Goal: Task Accomplishment & Management: Manage account settings

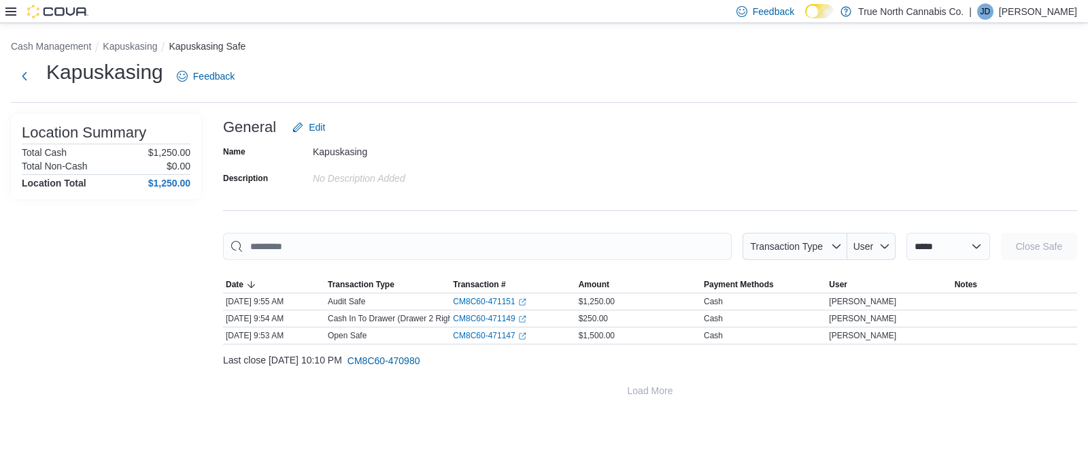
click at [1056, 16] on p "[PERSON_NAME]" at bounding box center [1038, 11] width 78 height 16
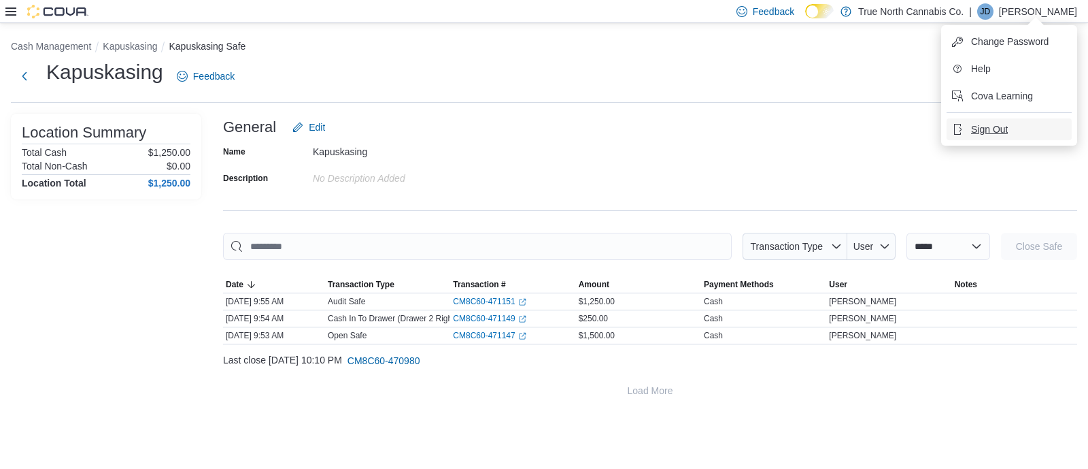
click at [1004, 126] on span "Sign Out" at bounding box center [989, 129] width 37 height 14
